Goal: Download file/media

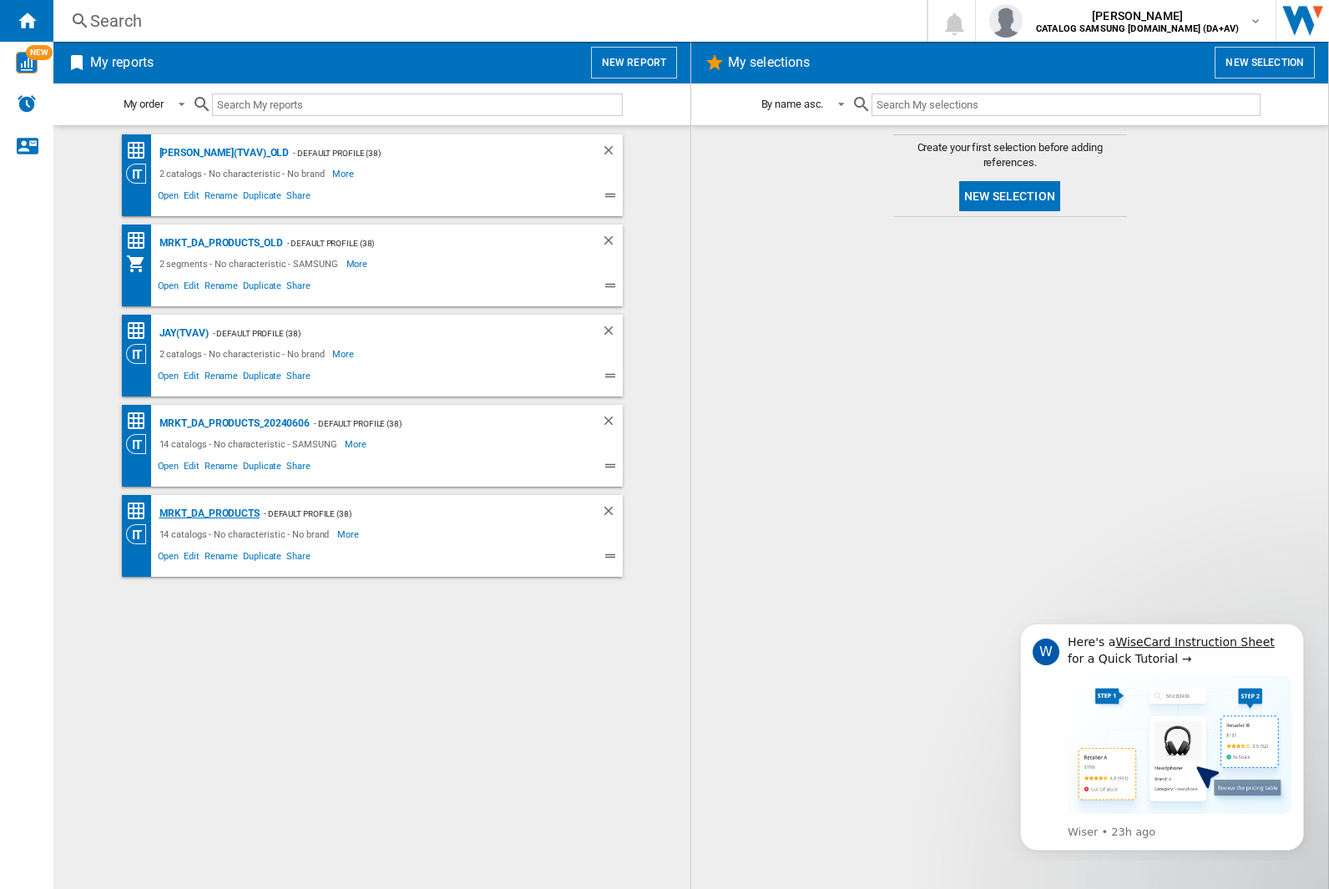
click at [209, 513] on div "MRKT_DA_PRODUCTS" at bounding box center [207, 513] width 104 height 21
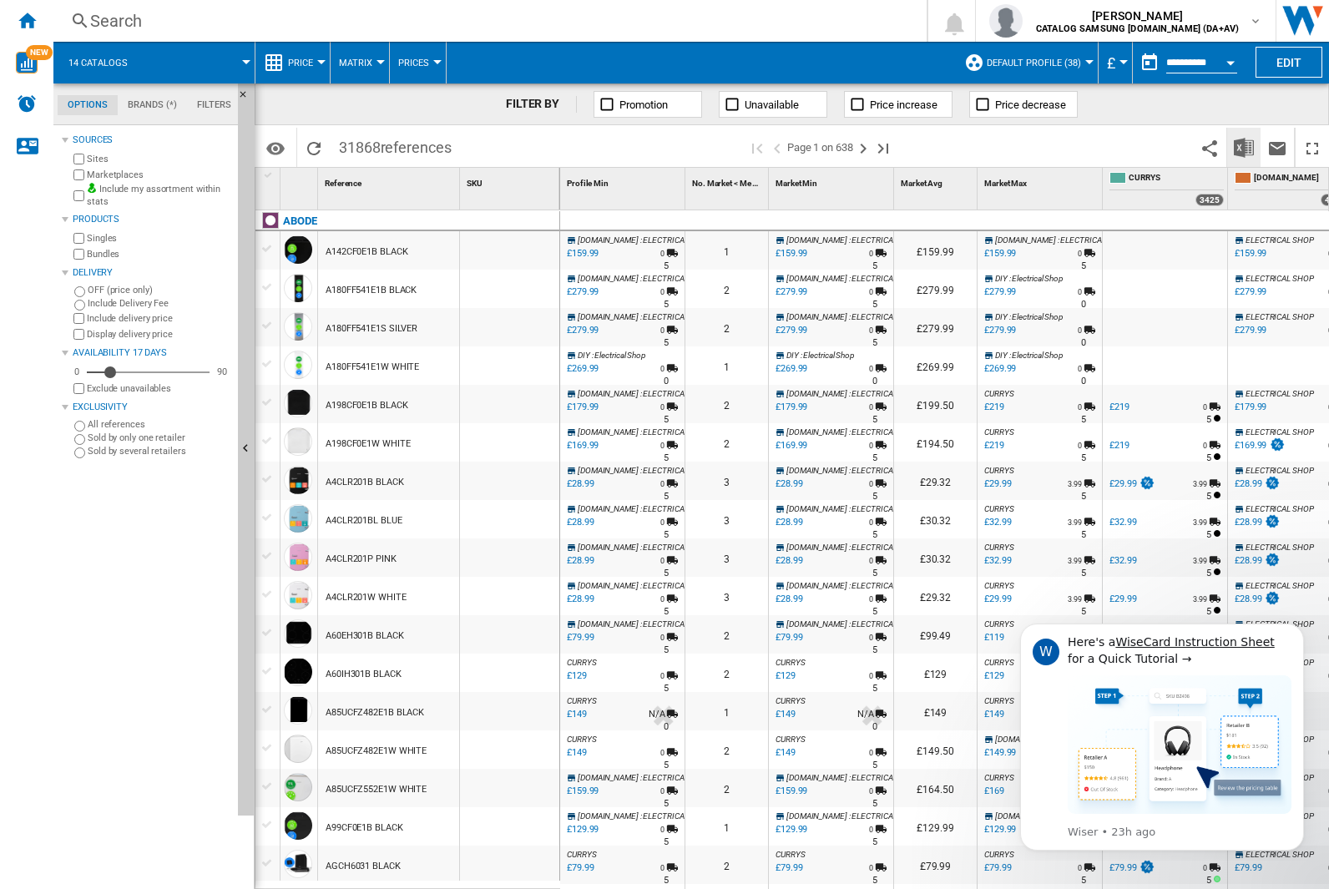
click at [1243, 146] on img "Download in Excel" at bounding box center [1244, 148] width 20 height 20
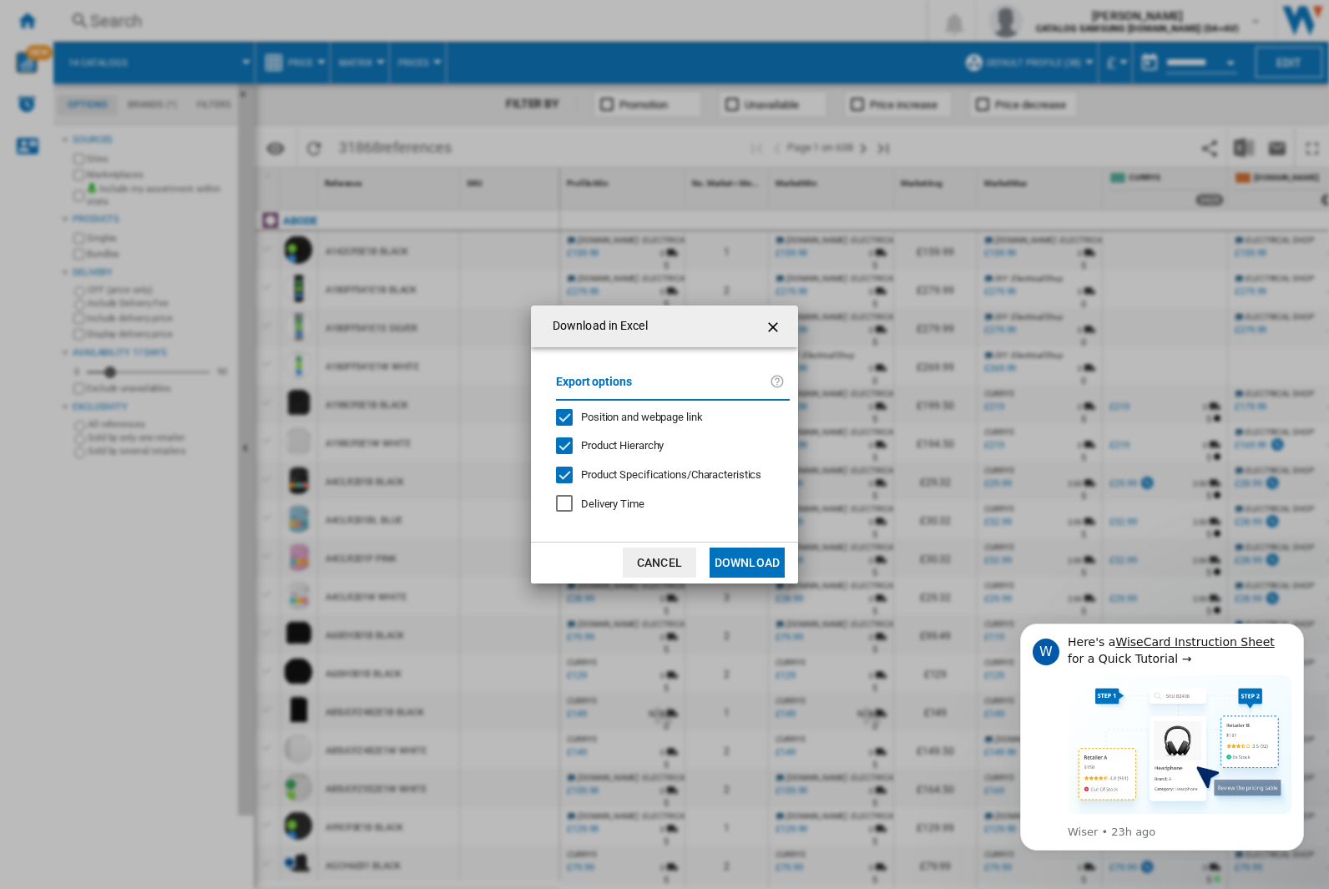
click at [631, 416] on span "Position and webpage link" at bounding box center [642, 417] width 122 height 13
click at [747, 563] on button "Download" at bounding box center [746, 563] width 75 height 30
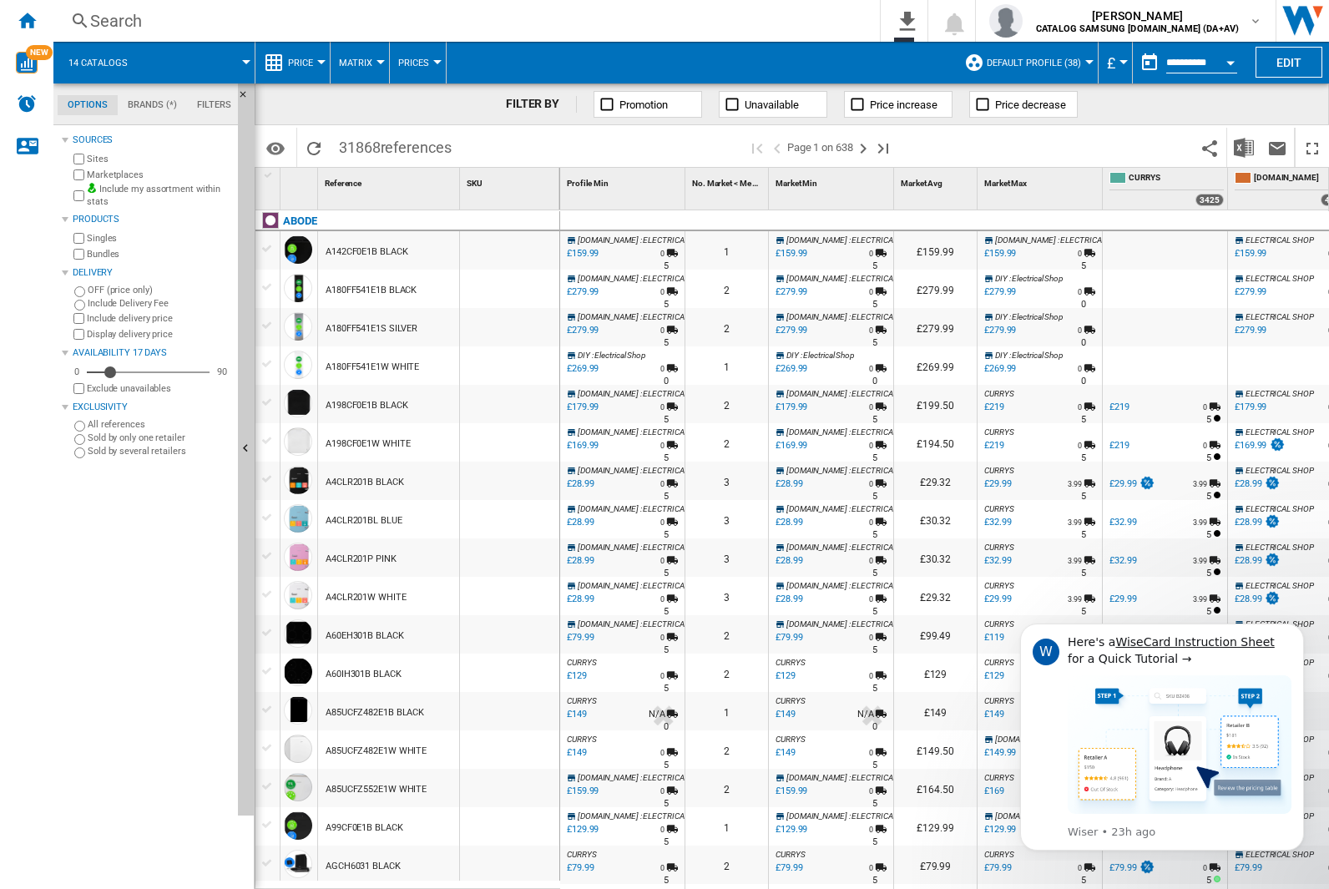
click at [1217, 111] on div "FILTER BY Promotion Unavailable Price increase Price decrease" at bounding box center [792, 104] width 1074 height 42
